Goal: Information Seeking & Learning: Learn about a topic

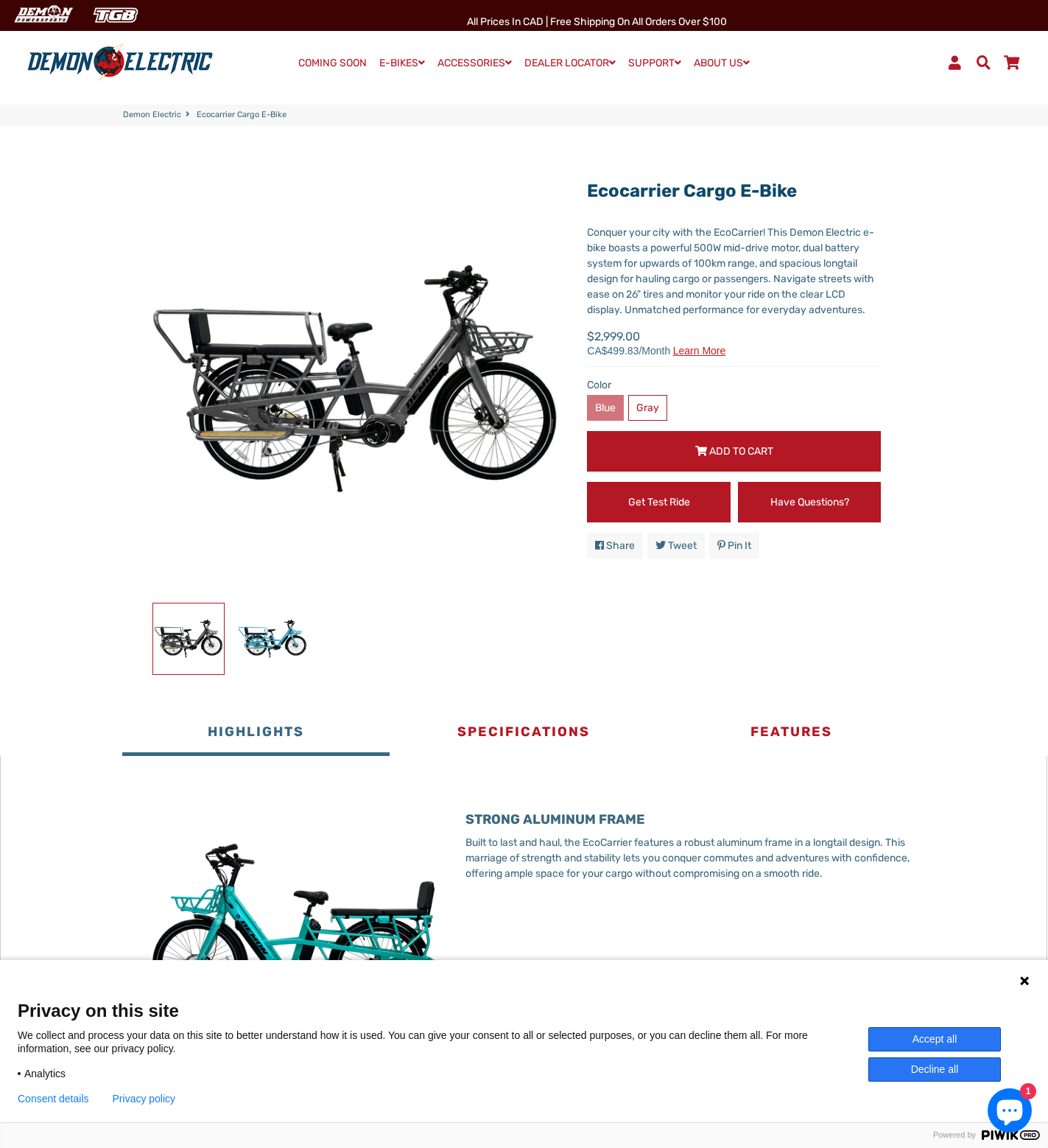
click at [603, 412] on label "Blue" at bounding box center [605, 407] width 37 height 25
click at [592, 400] on label "Blue" at bounding box center [605, 407] width 37 height 25
click at [646, 408] on label "Gray" at bounding box center [647, 407] width 39 height 25
click at [599, 403] on label "Blue" at bounding box center [605, 407] width 37 height 25
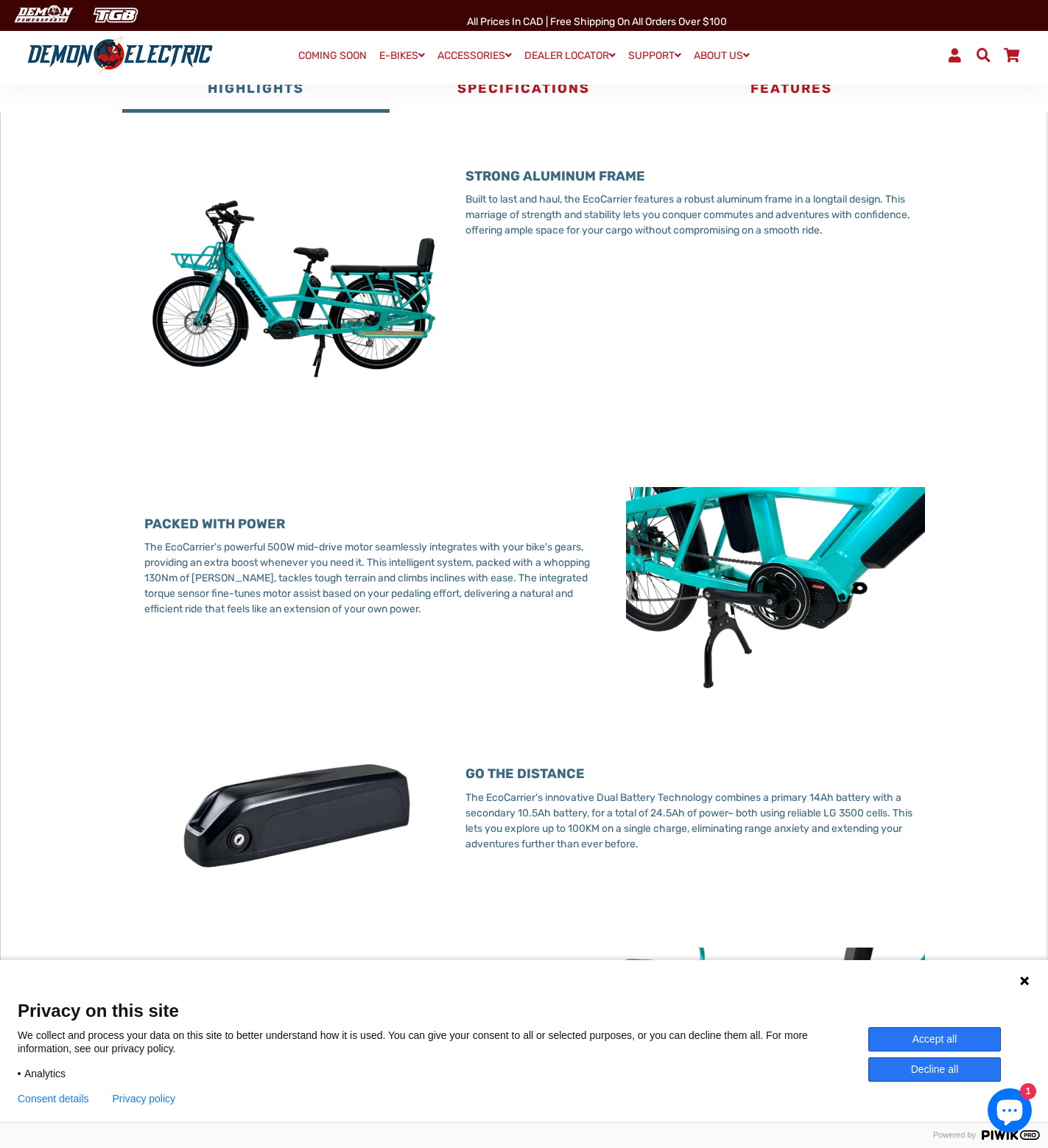
scroll to position [663, 0]
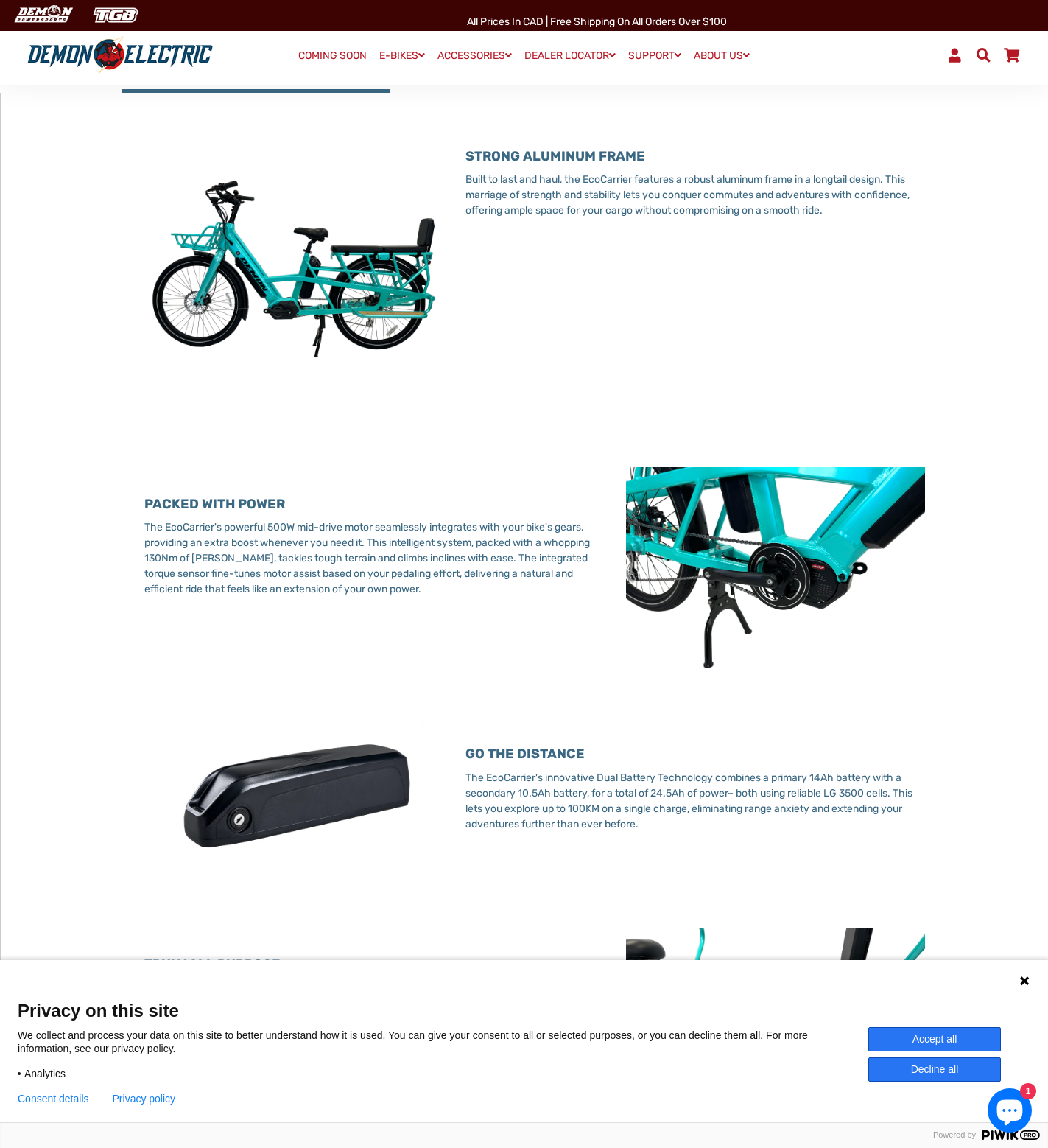
drag, startPoint x: 1019, startPoint y: 980, endPoint x: 1016, endPoint y: 972, distance: 8.5
click at [1019, 979] on icon at bounding box center [1024, 980] width 11 height 11
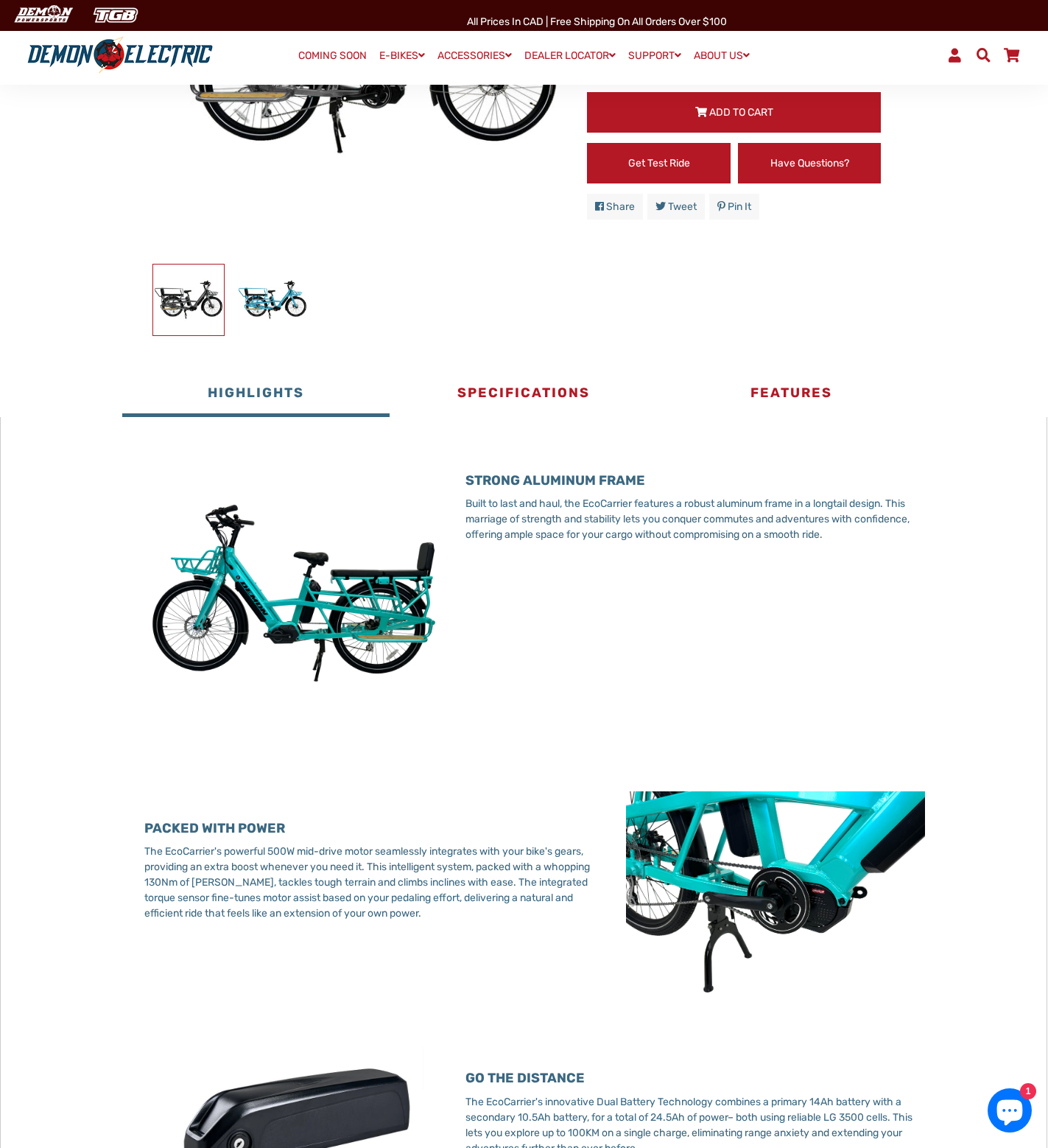
scroll to position [368, 0]
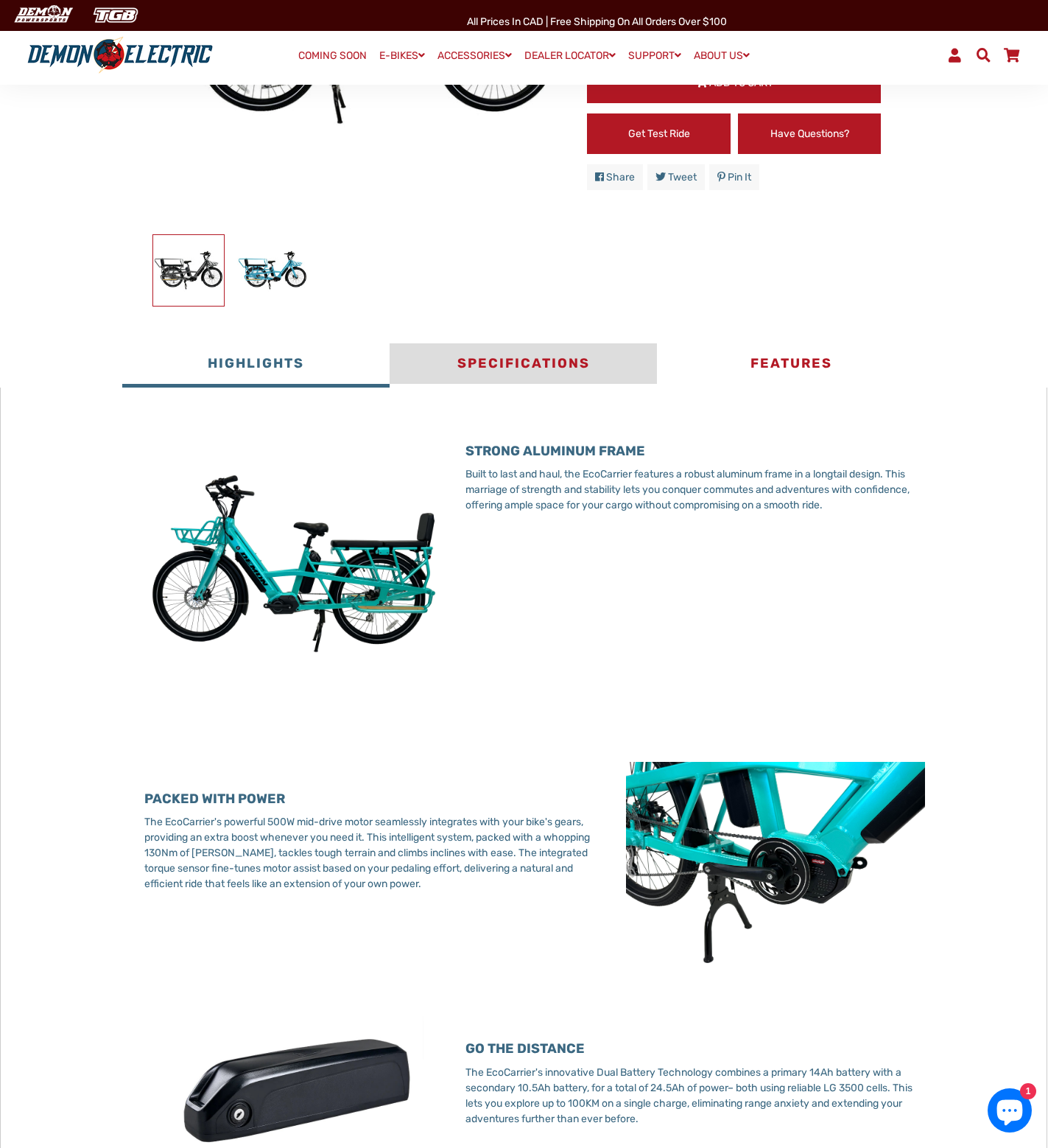
click at [511, 373] on button "Specifications" at bounding box center [523, 365] width 268 height 45
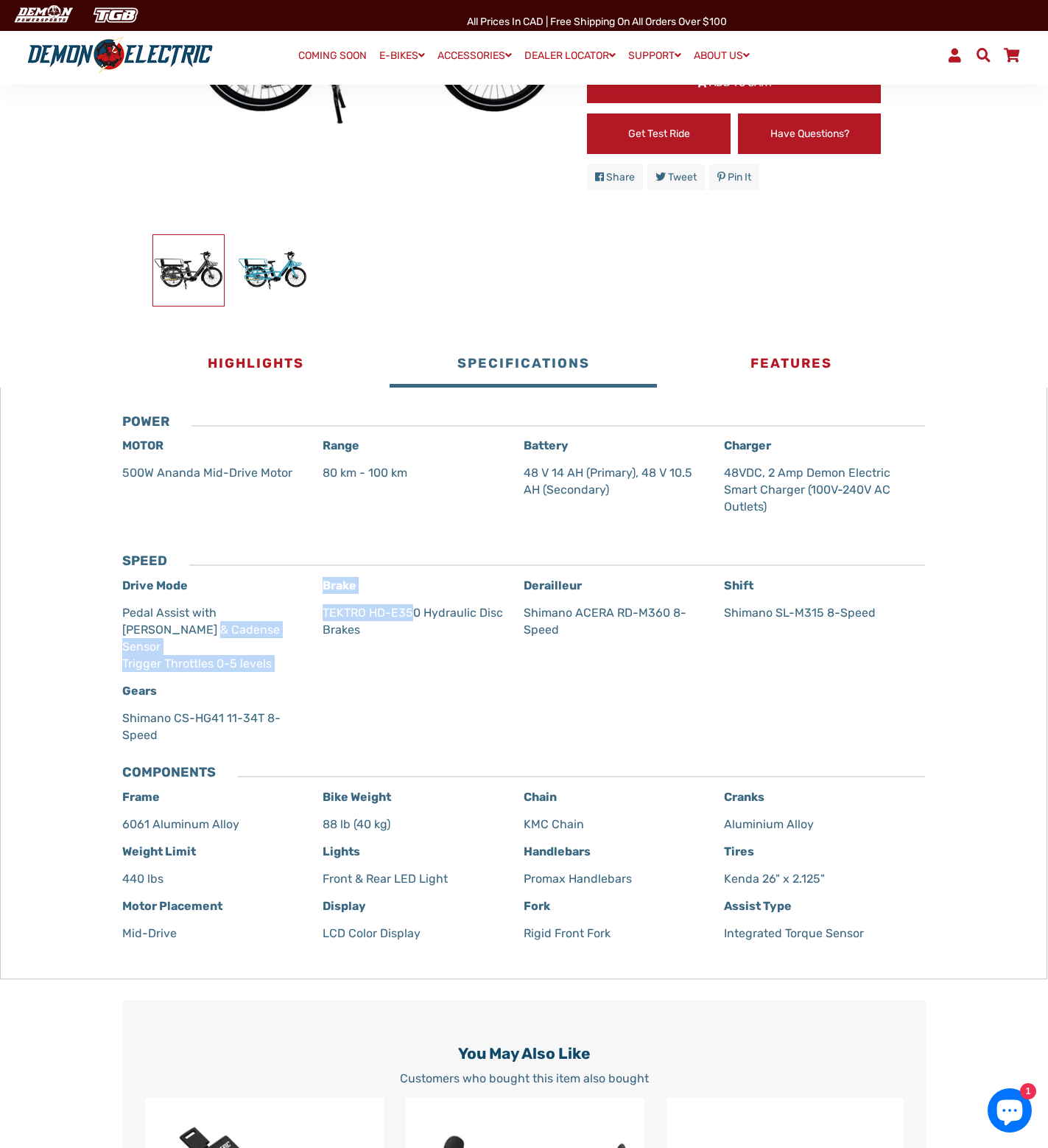
drag, startPoint x: 315, startPoint y: 609, endPoint x: 410, endPoint y: 614, distance: 95.1
click at [410, 614] on div "Drive Mode Pedal Assist with Torque Sensor & Cadense Sensor Trigger Throttles 0…" at bounding box center [524, 665] width 803 height 177
drag, startPoint x: 407, startPoint y: 648, endPoint x: 423, endPoint y: 627, distance: 26.4
click at [407, 647] on div "Brake TEKTRO HD-E350 Hydraulic Disc Brakes" at bounding box center [423, 629] width 201 height 105
drag, startPoint x: 423, startPoint y: 612, endPoint x: 325, endPoint y: 613, distance: 98.0
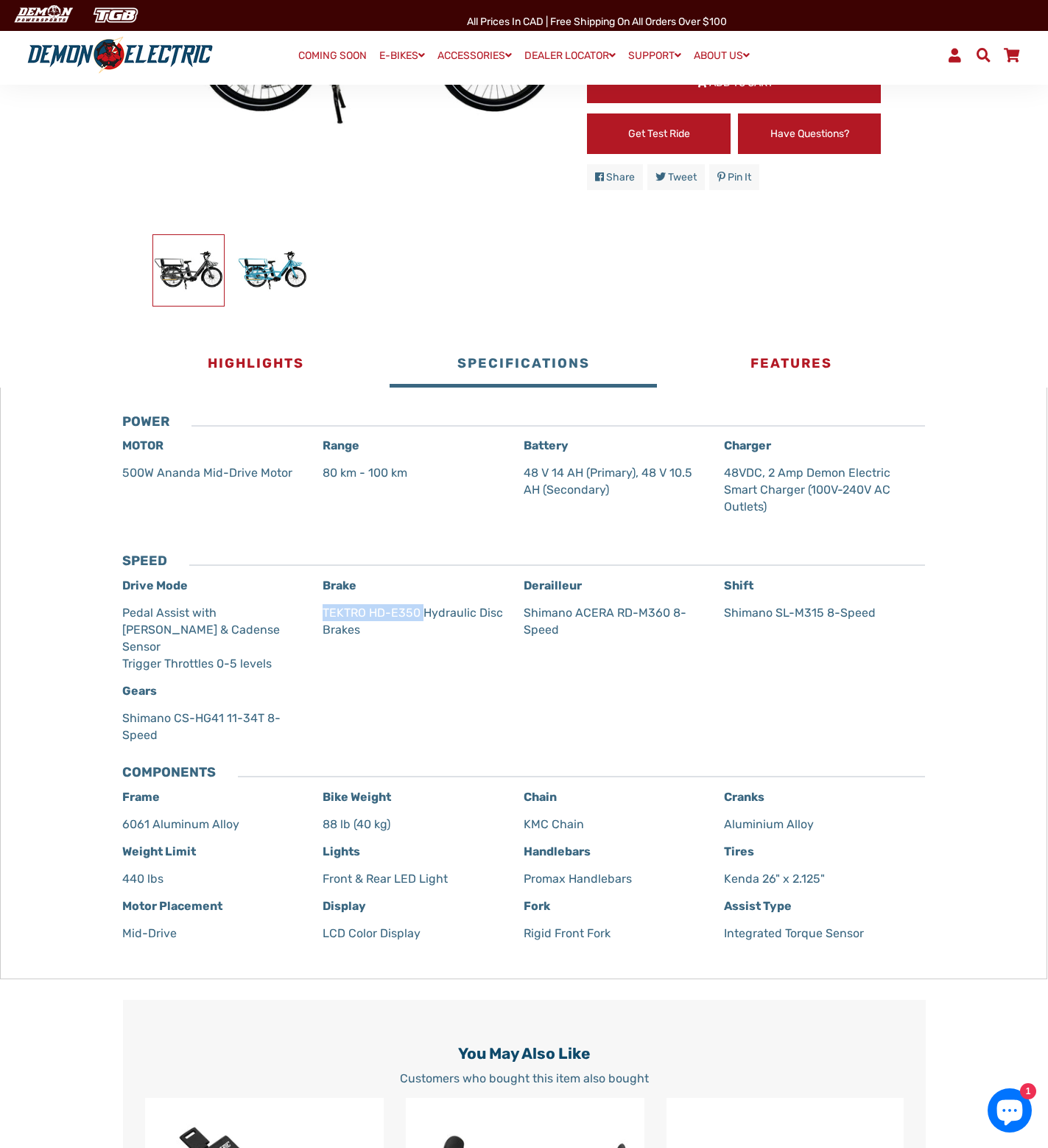
click at [325, 613] on p "TEKTRO HD-E350 Hydraulic Disc Brakes" at bounding box center [415, 621] width 185 height 34
